Goal: Answer question/provide support

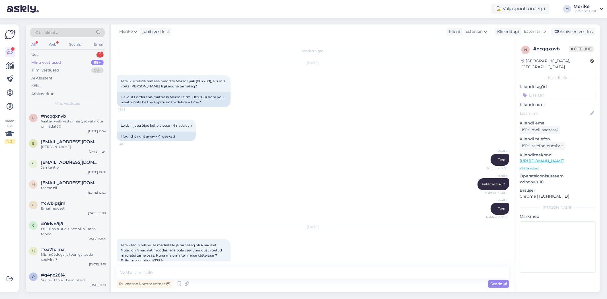
scroll to position [36, 0]
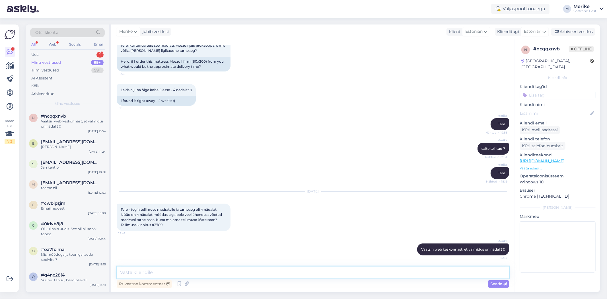
click at [133, 275] on textarea at bounding box center [313, 272] width 393 height 12
type textarea "T"
click at [40, 52] on div "Uus 1" at bounding box center [67, 55] width 75 height 8
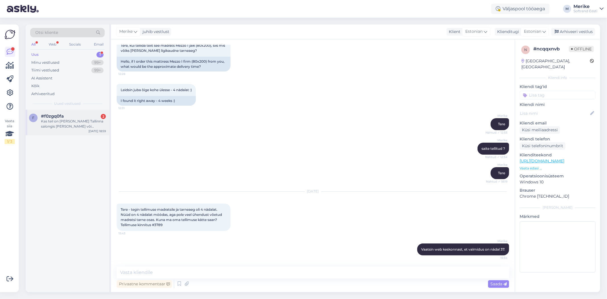
click at [72, 116] on div "#f0zgq0fa 2" at bounding box center [73, 116] width 65 height 5
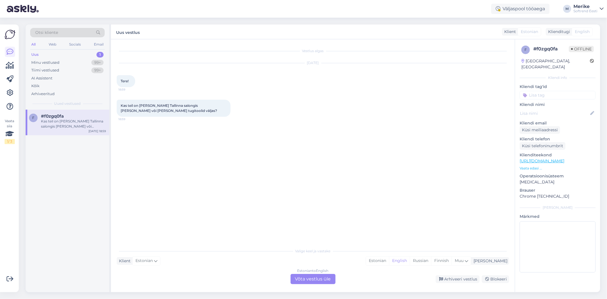
click at [321, 277] on div "Estonian to English Võta vestlus üle" at bounding box center [313, 279] width 45 height 10
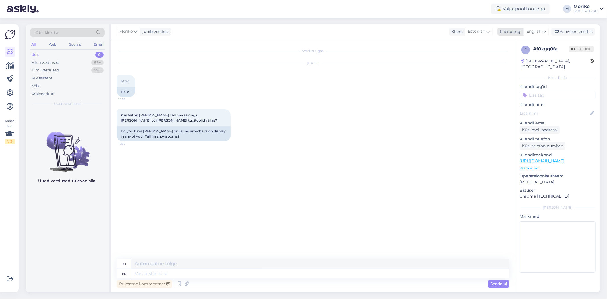
click at [543, 31] on icon at bounding box center [544, 31] width 3 height 6
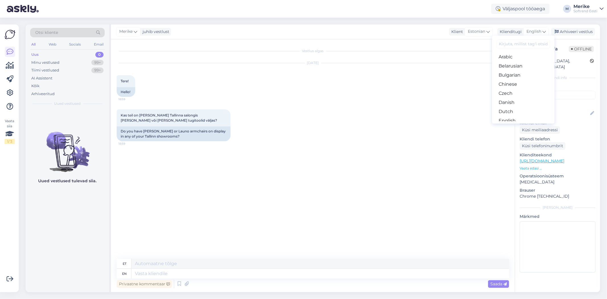
click at [511, 125] on link "Estonian" at bounding box center [523, 129] width 63 height 9
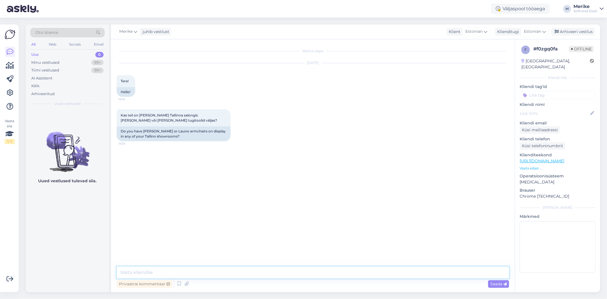
click at [144, 277] on textarea at bounding box center [313, 272] width 393 height 12
type textarea "Tere"
click at [237, 272] on textarea "Kahjuks pole veel salongidesee need jõi" at bounding box center [313, 272] width 393 height 12
click at [201, 271] on textarea "Kahjuks pole veel salongidesnende" at bounding box center [313, 272] width 393 height 12
click at [236, 271] on textarea "Kahjuks pole veel salongides nende" at bounding box center [313, 272] width 393 height 12
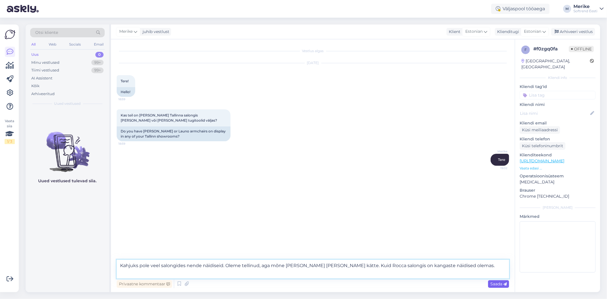
type textarea "Kahjuks pole veel salongides nende näidiseid. Oleme tellinud, aga mõne [PERSON_…"
click at [501, 283] on span "Saada" at bounding box center [499, 283] width 17 height 5
